Goal: Use online tool/utility: Utilize a website feature to perform a specific function

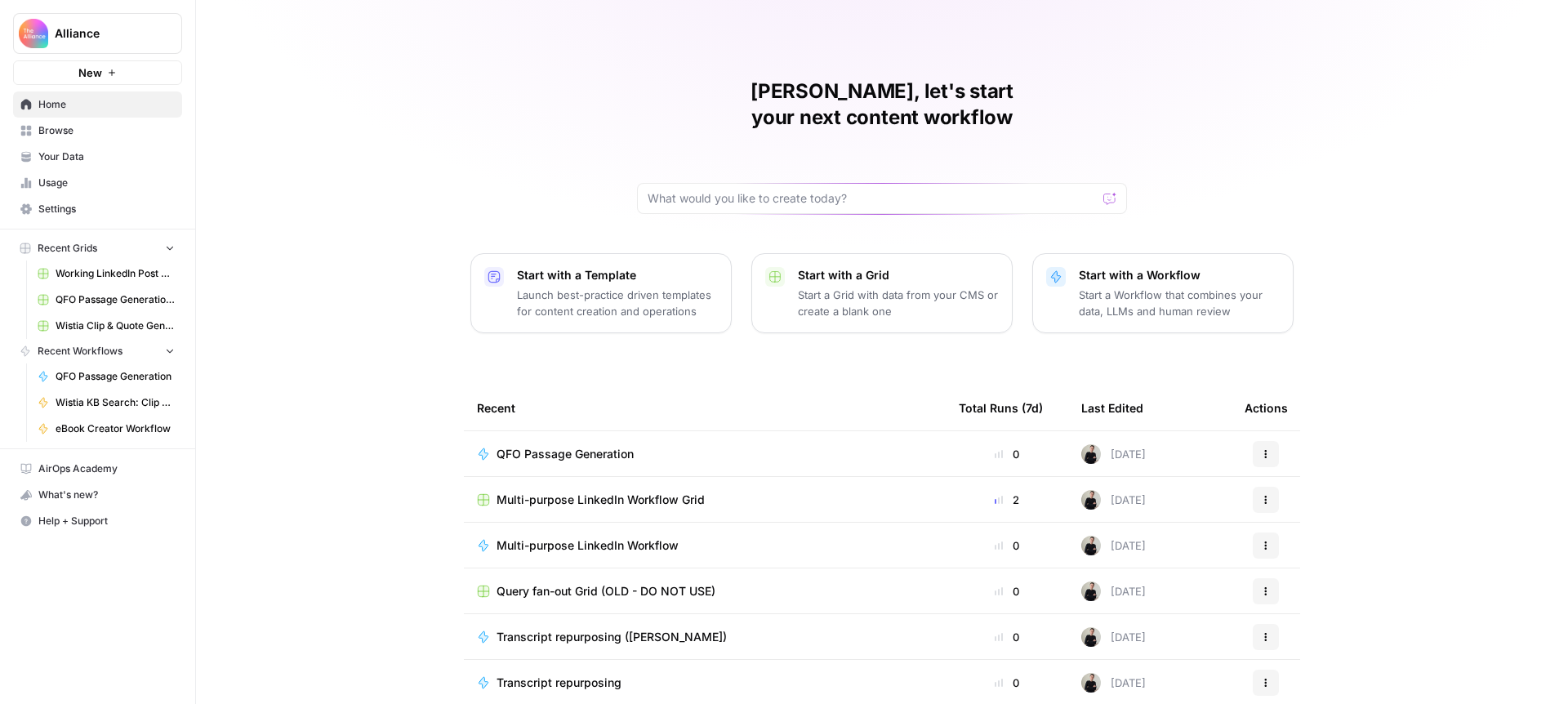
scroll to position [12, 0]
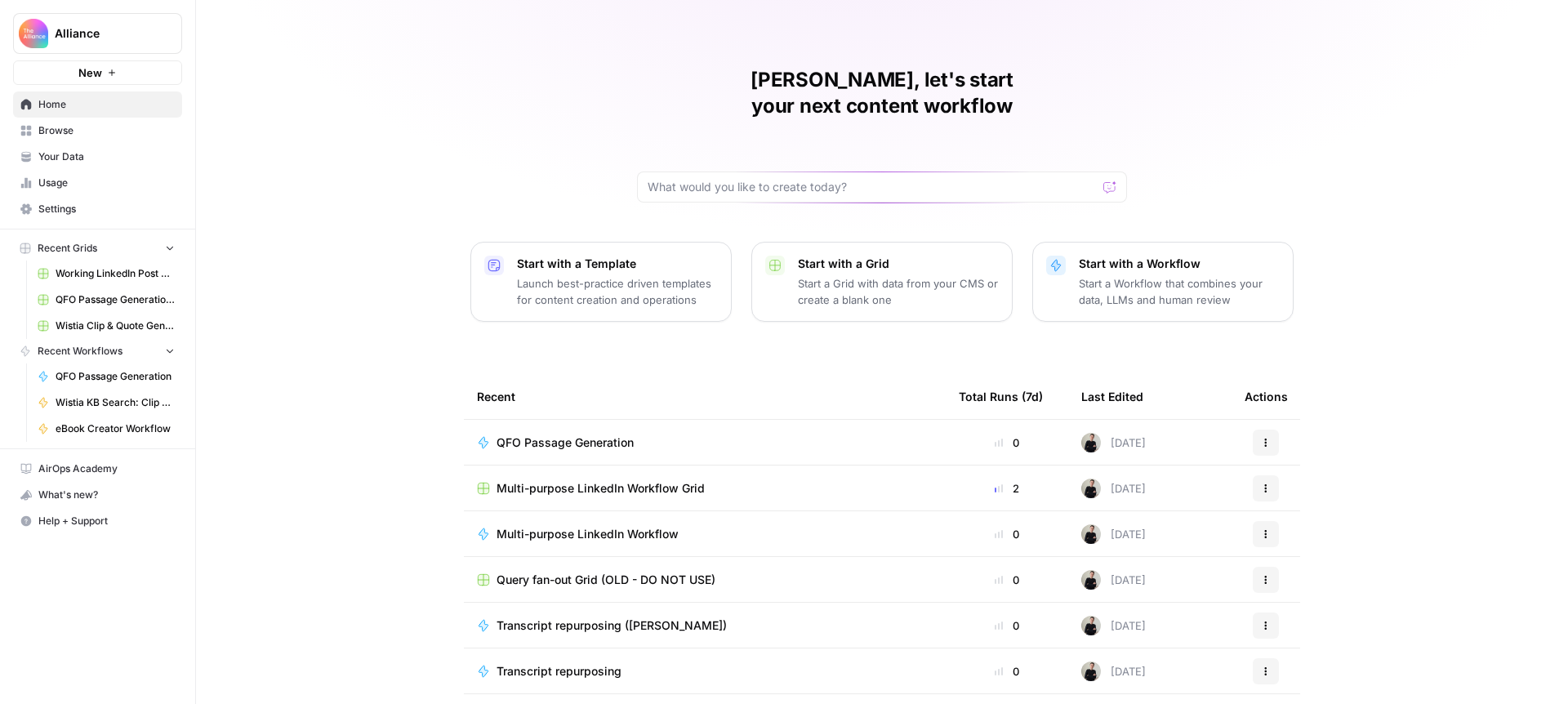
click at [650, 481] on span "Multi-purpose LinkedIn Workflow Grid" at bounding box center [600, 488] width 208 height 16
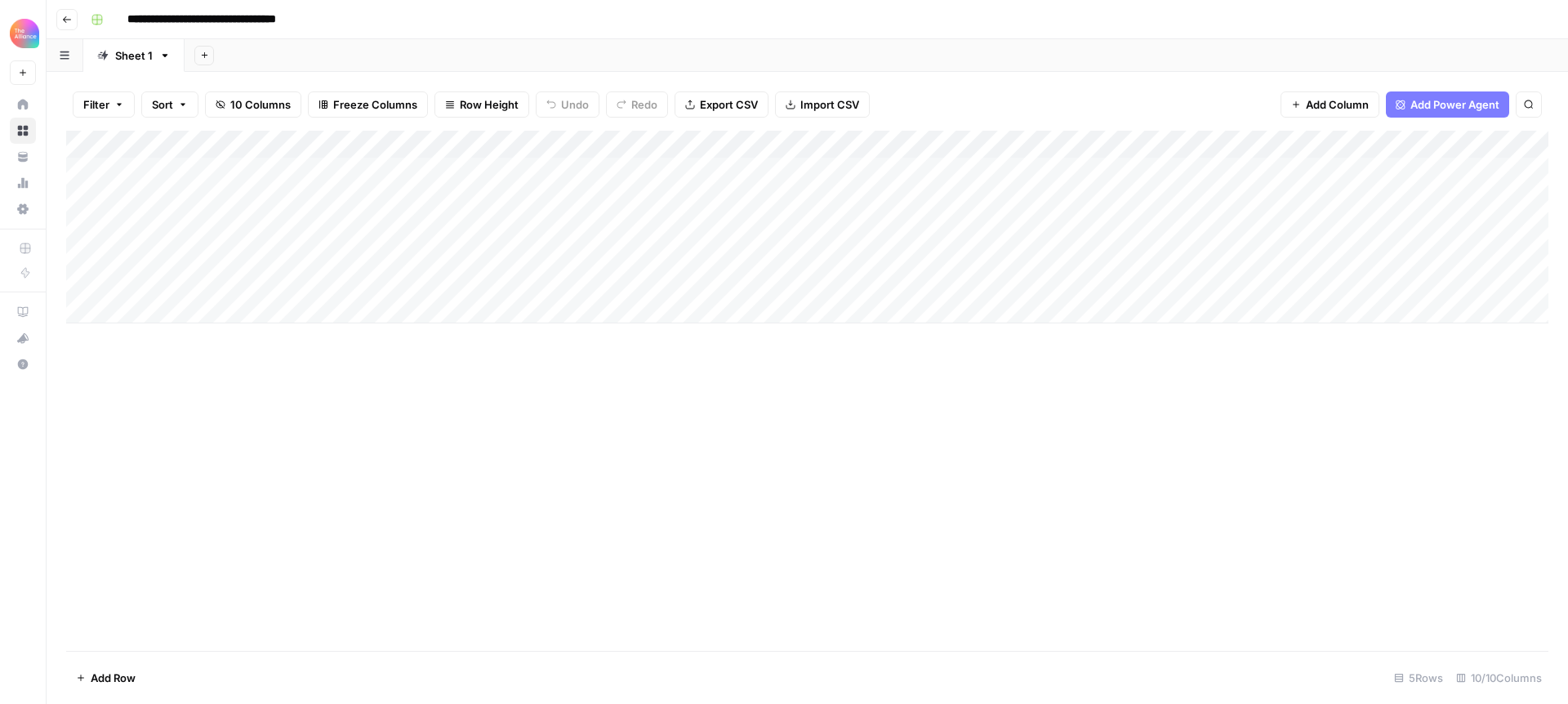
click at [156, 228] on div "Add Column" at bounding box center [807, 227] width 1482 height 192
click at [159, 225] on div "Add Column" at bounding box center [807, 227] width 1482 height 192
click at [175, 322] on button "Third-person" at bounding box center [157, 319] width 80 height 19
click at [293, 223] on div "Add Column" at bounding box center [807, 227] width 1482 height 192
click at [299, 223] on div "Add Column" at bounding box center [807, 227] width 1482 height 192
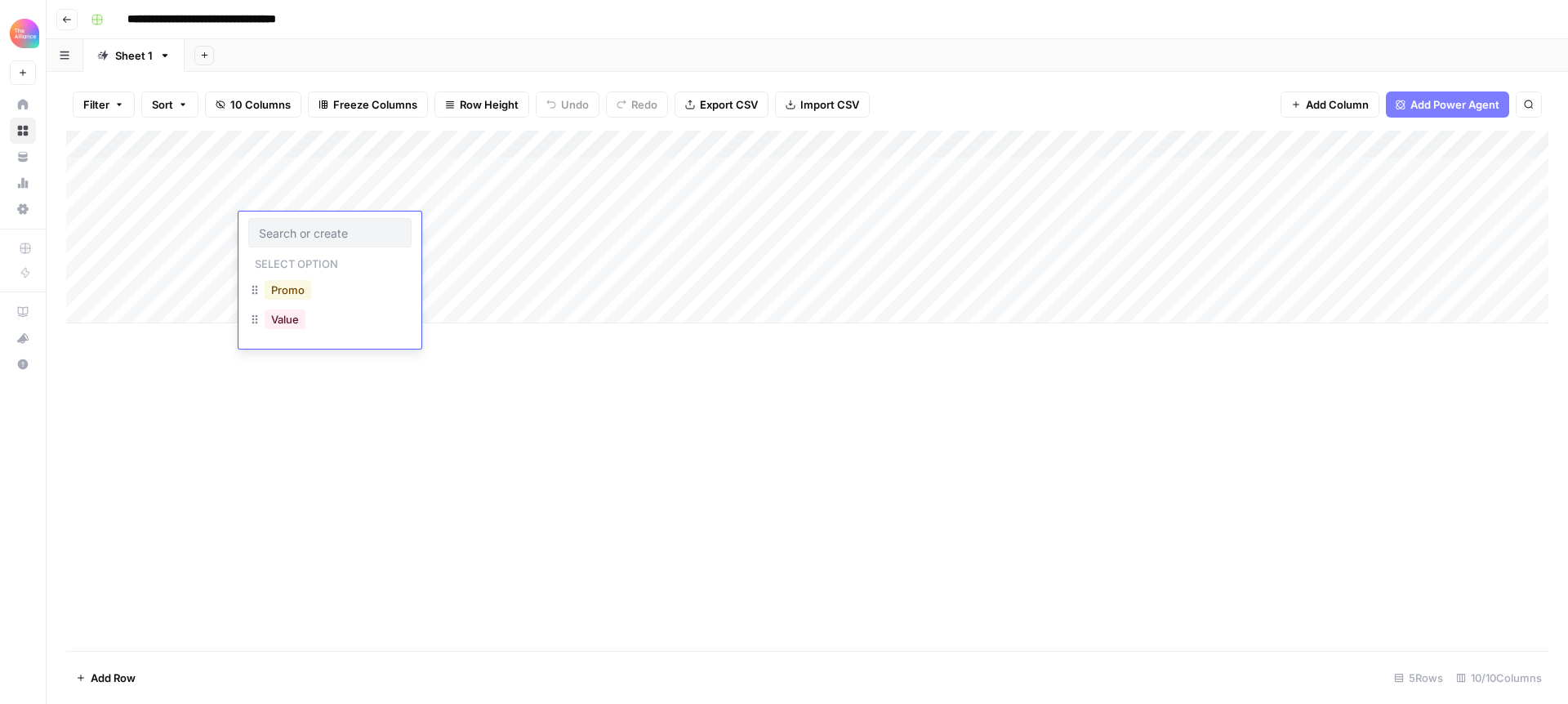
click at [301, 292] on button "Promo" at bounding box center [287, 290] width 46 height 19
click at [449, 218] on div "Add Column" at bounding box center [807, 227] width 1482 height 192
click at [447, 223] on div "Add Column" at bounding box center [807, 227] width 1482 height 192
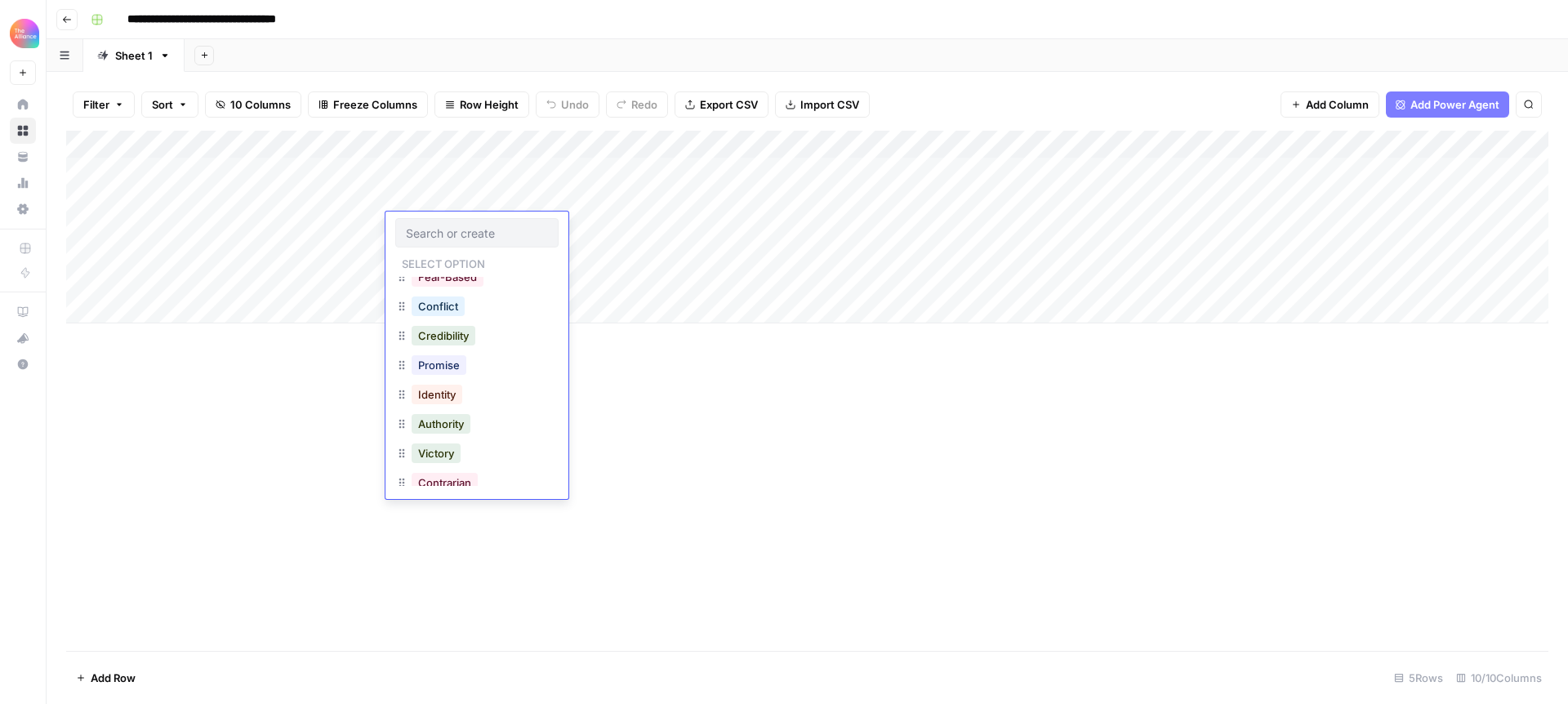
scroll to position [291, 0]
click at [448, 354] on button "Promise" at bounding box center [438, 351] width 55 height 19
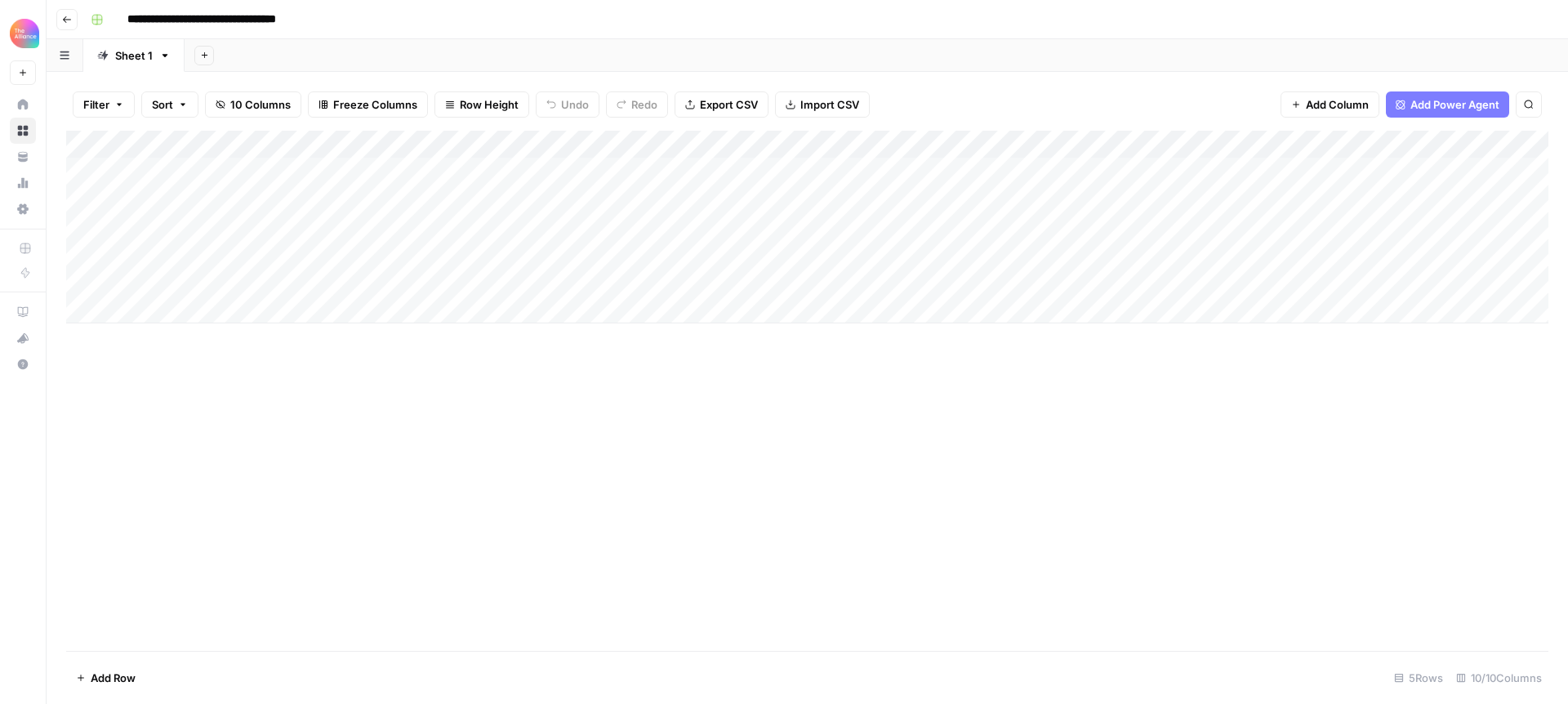
click at [1234, 143] on div "Add Column" at bounding box center [807, 227] width 1482 height 192
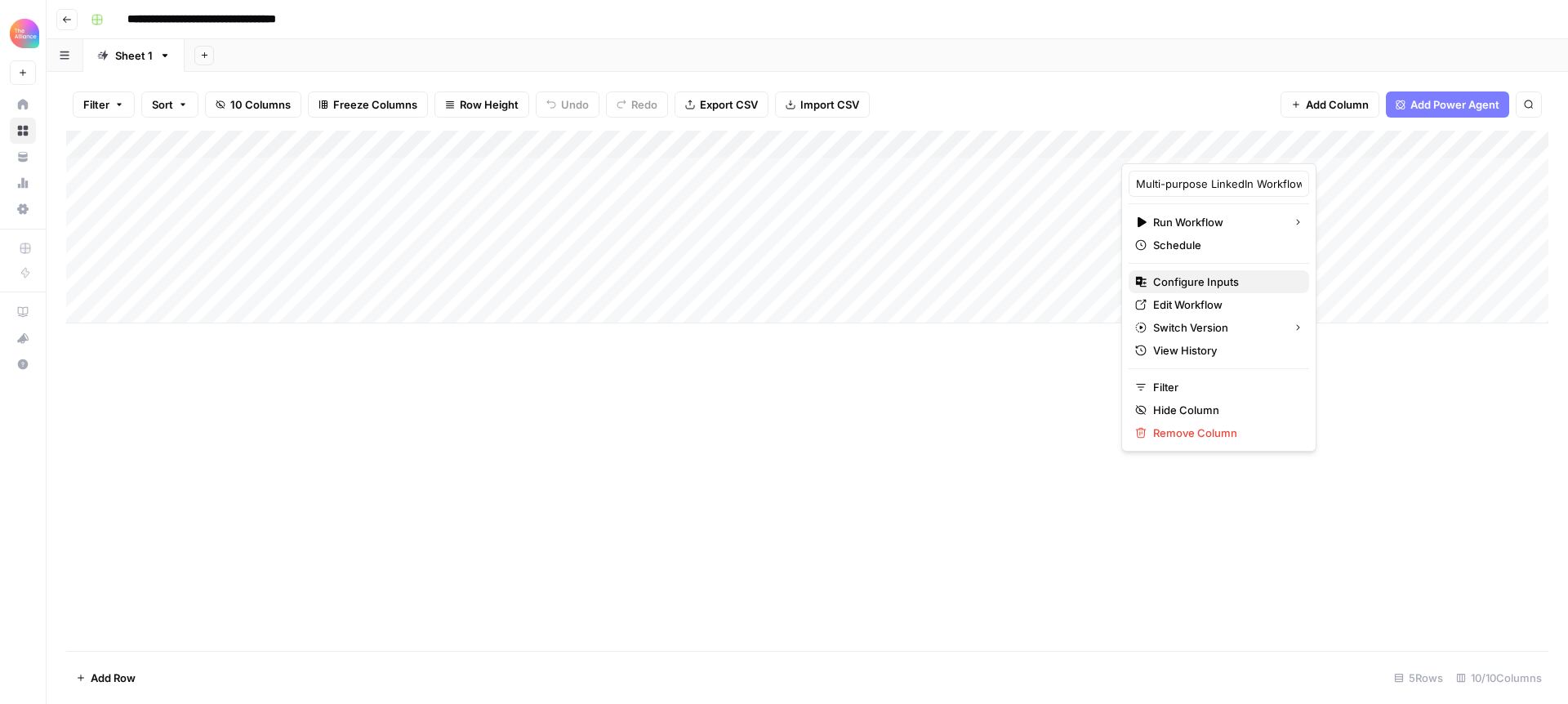
click at [1199, 277] on span "Configure Inputs" at bounding box center [1225, 281] width 143 height 16
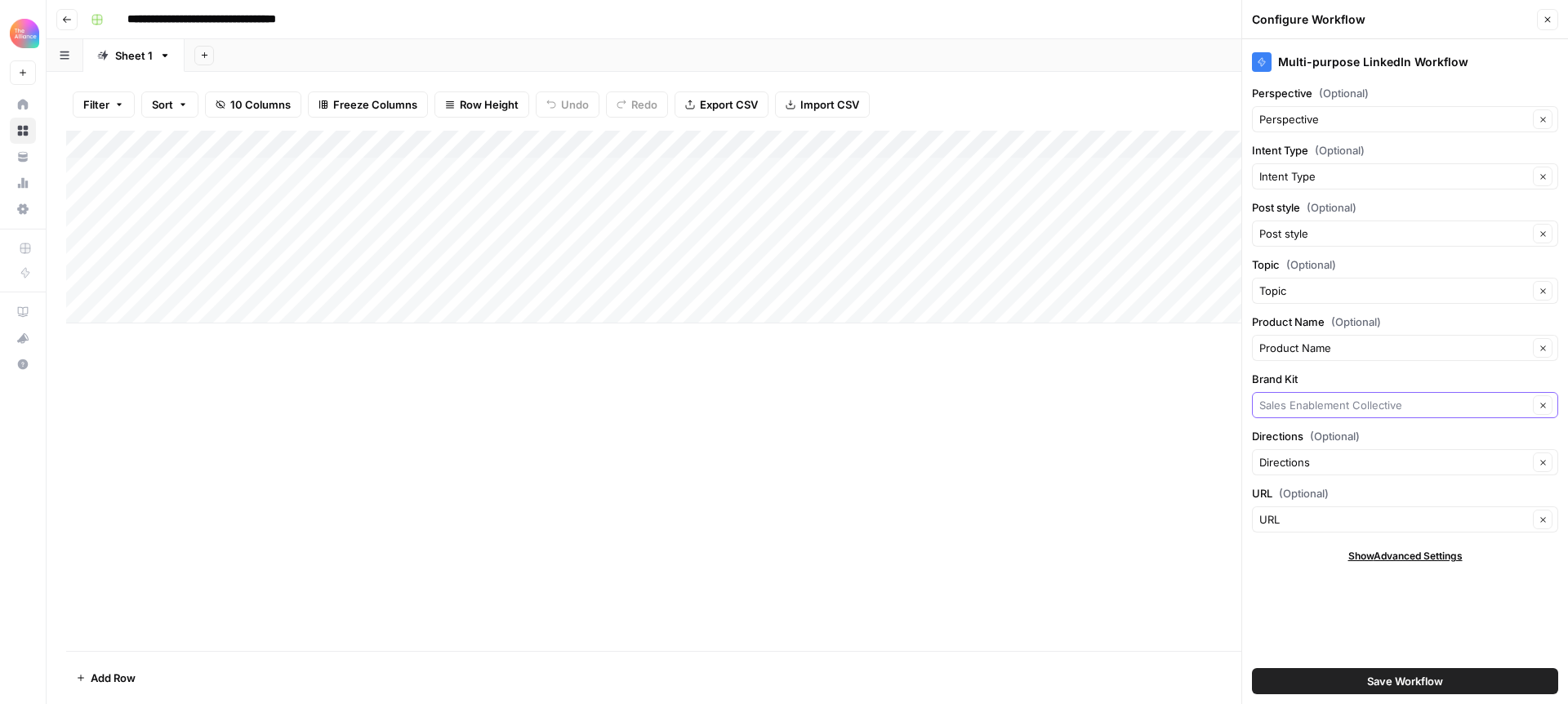
click at [1319, 402] on input "Brand Kit" at bounding box center [1393, 405] width 269 height 16
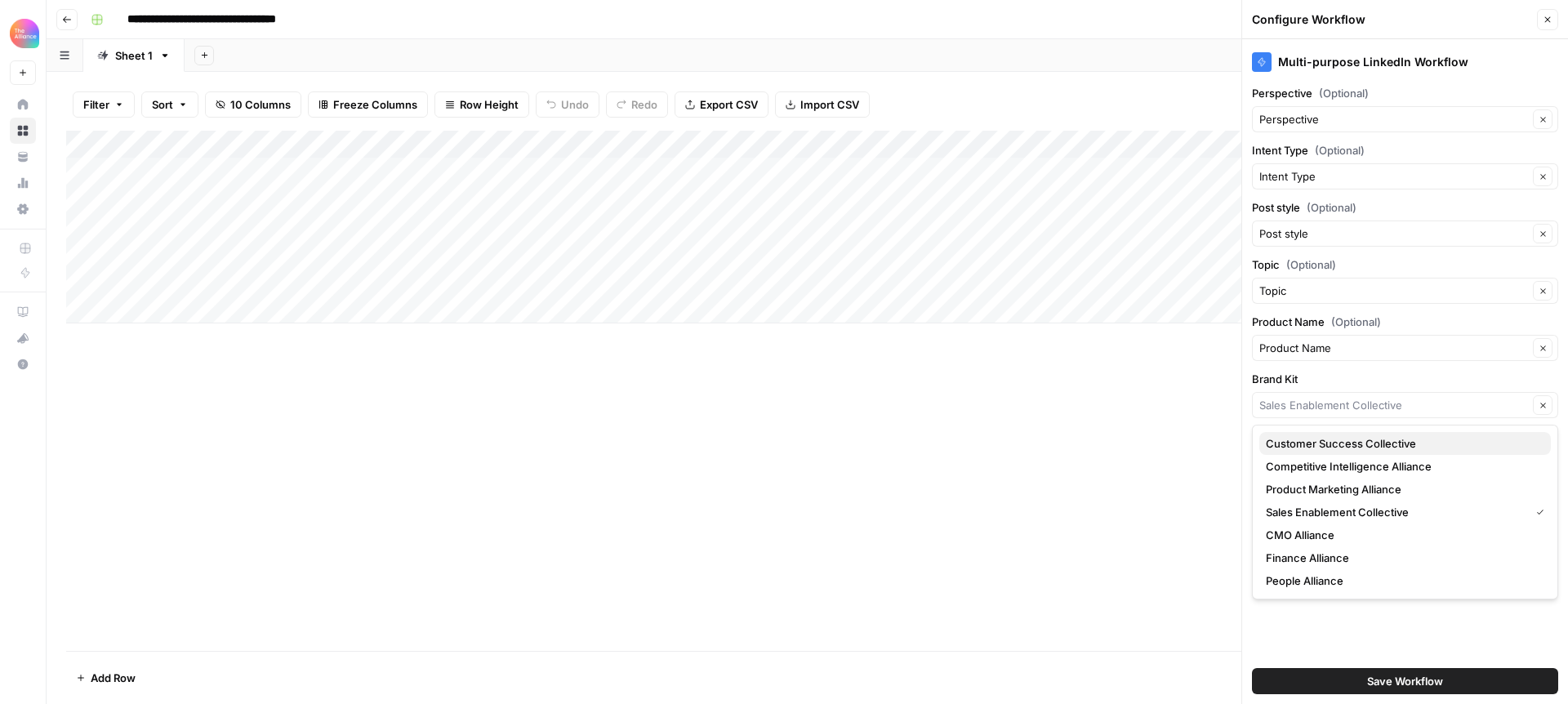
click at [1356, 442] on span "Customer Success Collective" at bounding box center [1402, 443] width 272 height 16
type input "Customer Success Collective"
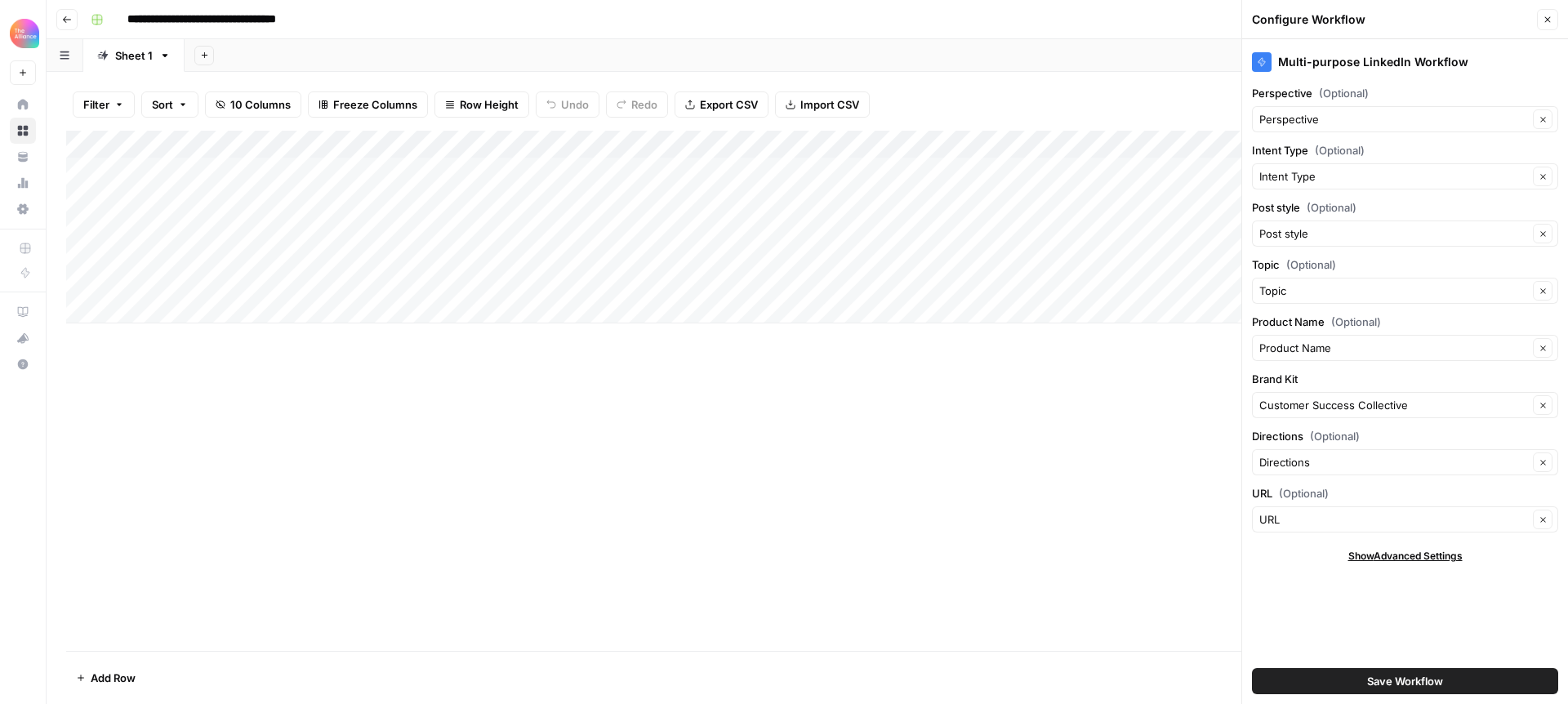
click at [1409, 686] on span "Save Workflow" at bounding box center [1405, 680] width 76 height 16
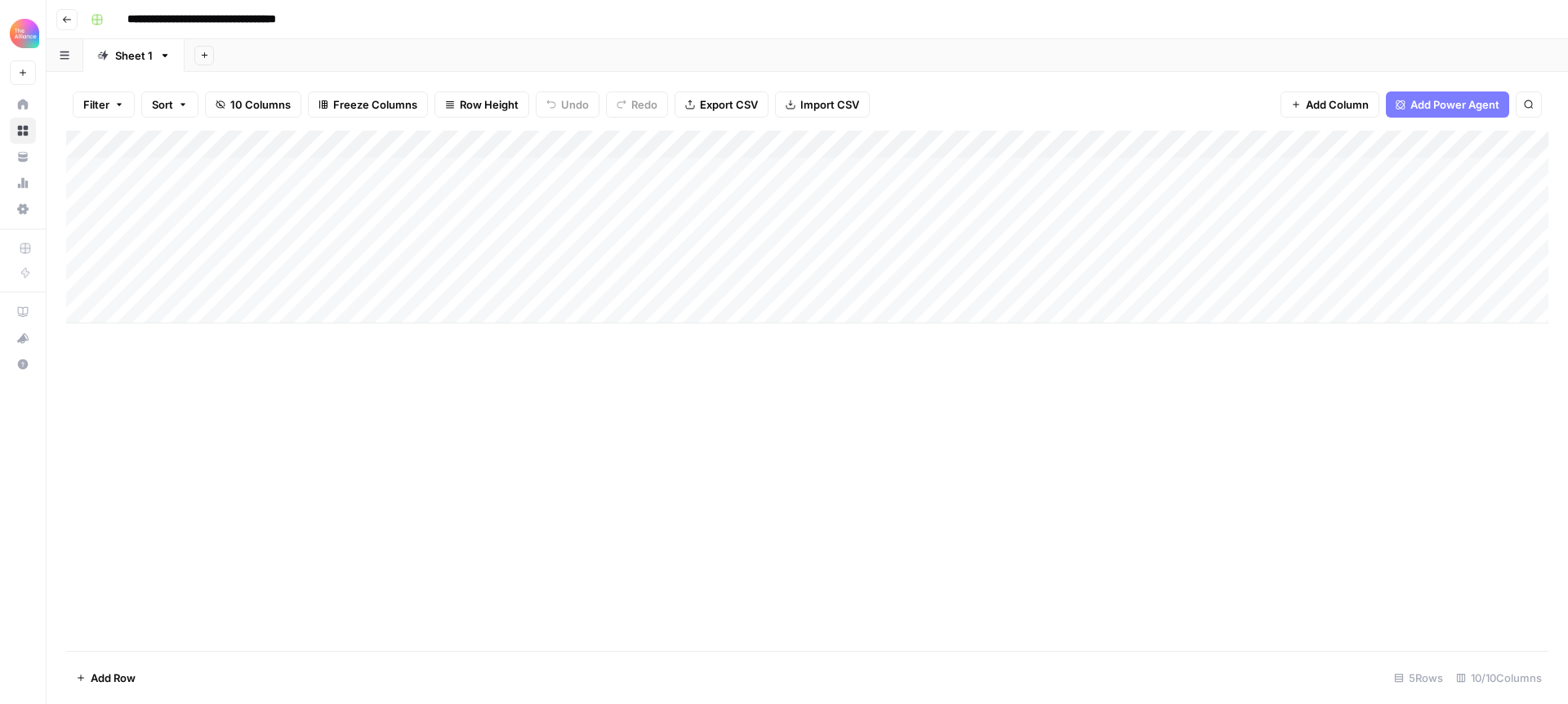
click at [1046, 222] on div "Add Column" at bounding box center [807, 227] width 1482 height 192
